Goal: Task Accomplishment & Management: Use online tool/utility

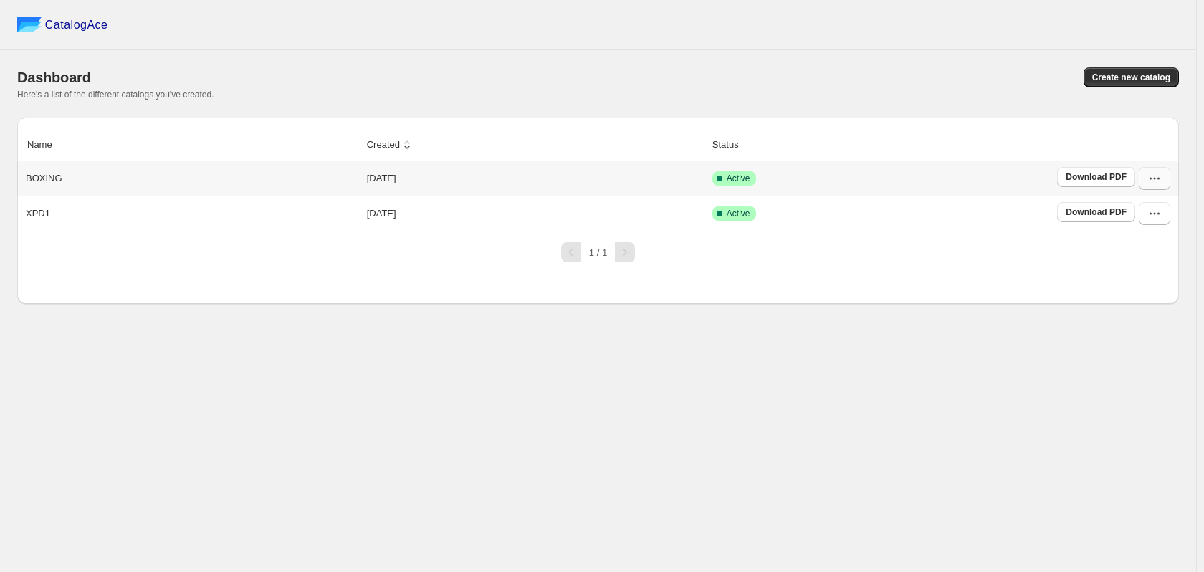
click at [1149, 176] on icon "button" at bounding box center [1155, 178] width 14 height 14
click at [1137, 301] on span "Edit" at bounding box center [1153, 308] width 73 height 14
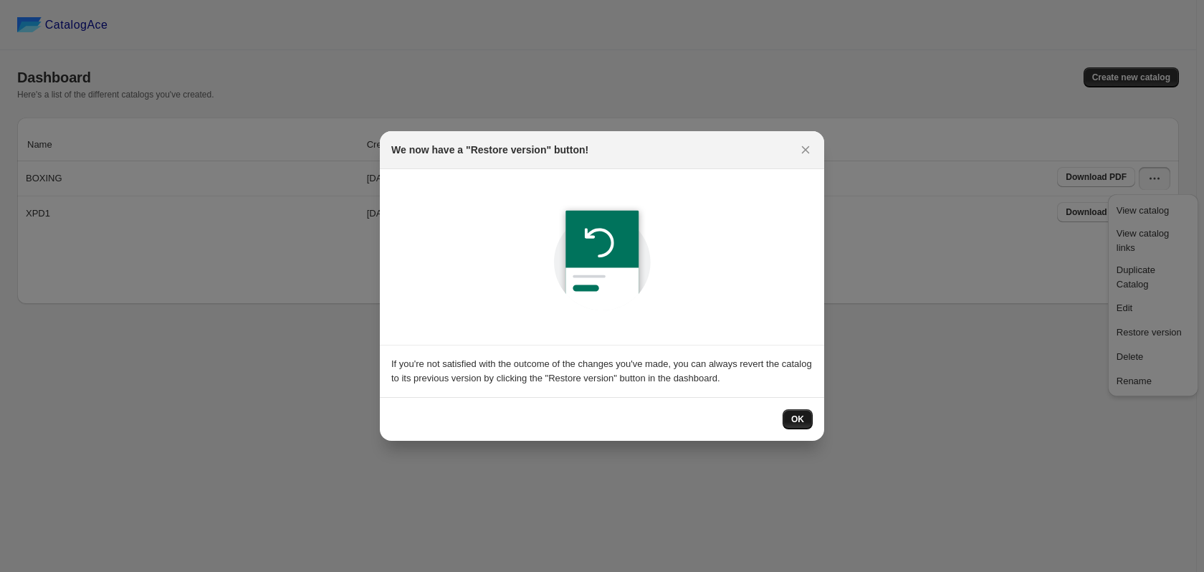
click at [812, 416] on button "OK" at bounding box center [798, 419] width 30 height 20
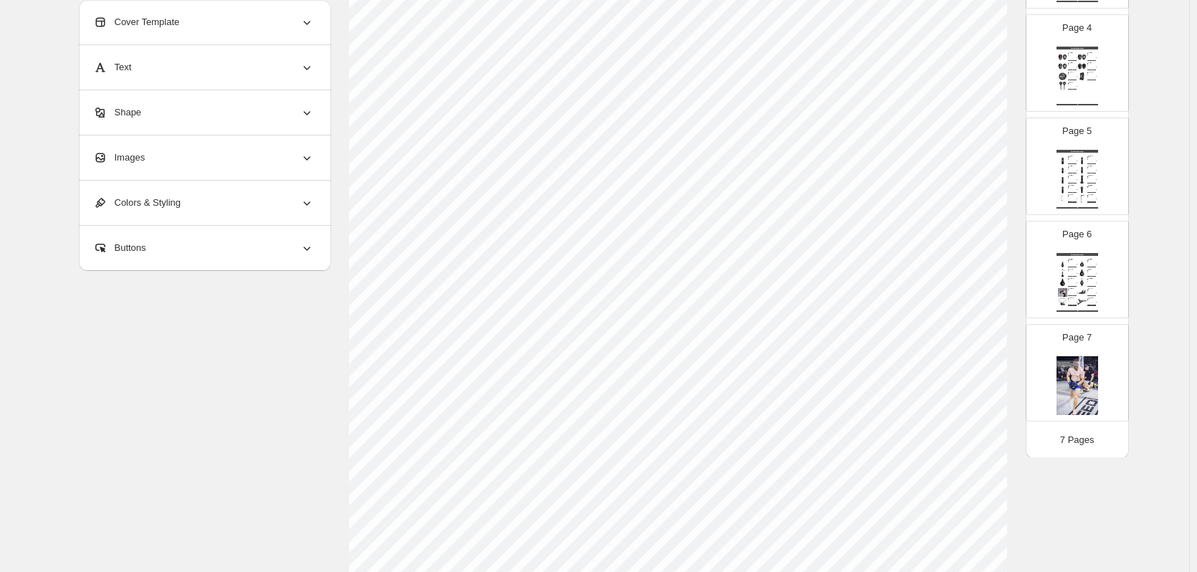
scroll to position [360, 0]
click at [1060, 399] on img at bounding box center [1078, 384] width 42 height 59
type input "*"
click at [141, 170] on div "Images" at bounding box center [203, 158] width 221 height 44
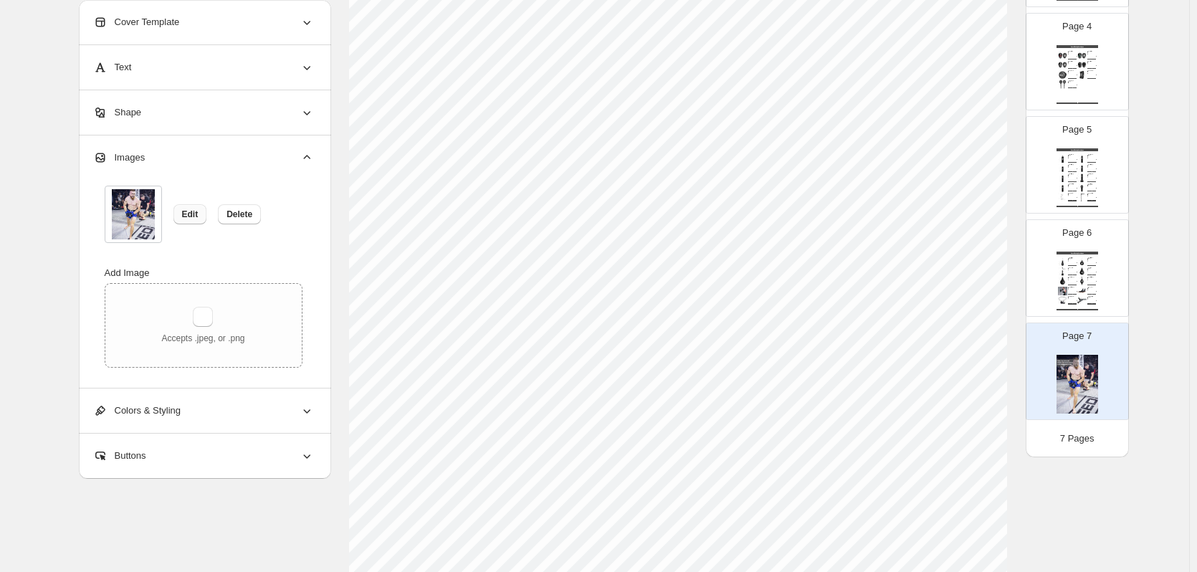
click at [184, 215] on button "Edit" at bounding box center [191, 214] width 34 height 20
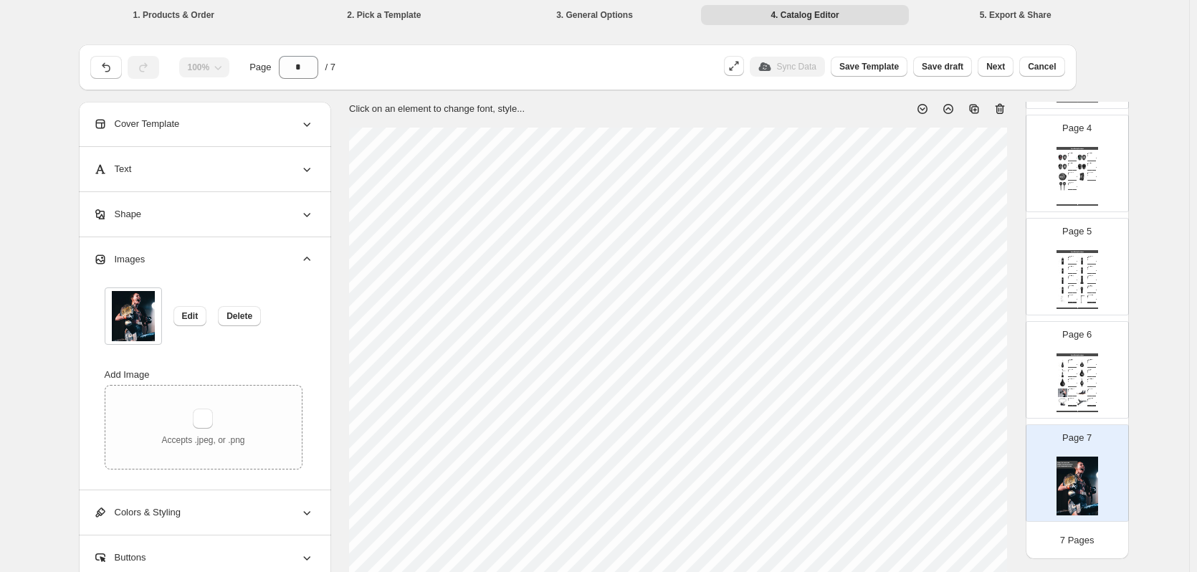
scroll to position [0, 0]
click at [1007, 74] on button "Next" at bounding box center [996, 68] width 36 height 20
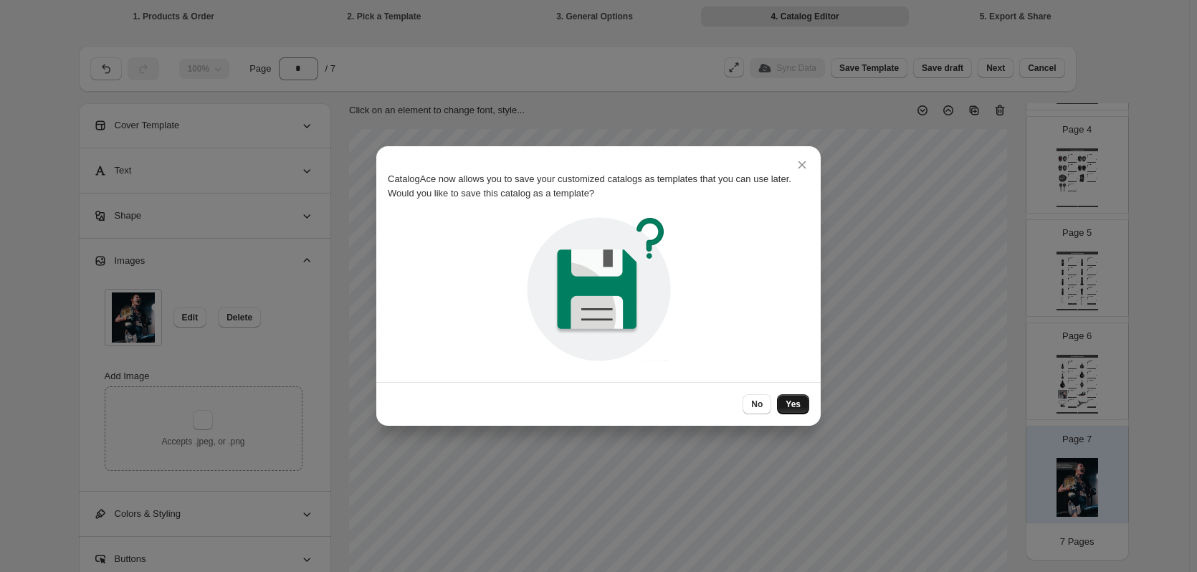
click at [794, 400] on span "Yes" at bounding box center [793, 404] width 15 height 11
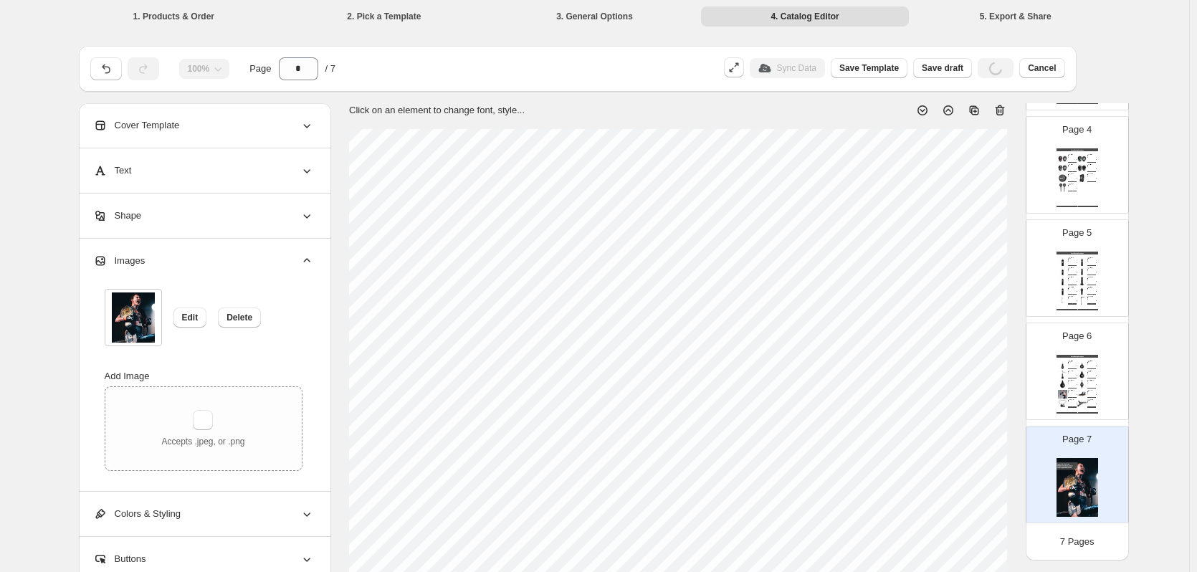
click at [998, 64] on div "Next" at bounding box center [996, 68] width 36 height 20
